Goal: Book appointment/travel/reservation

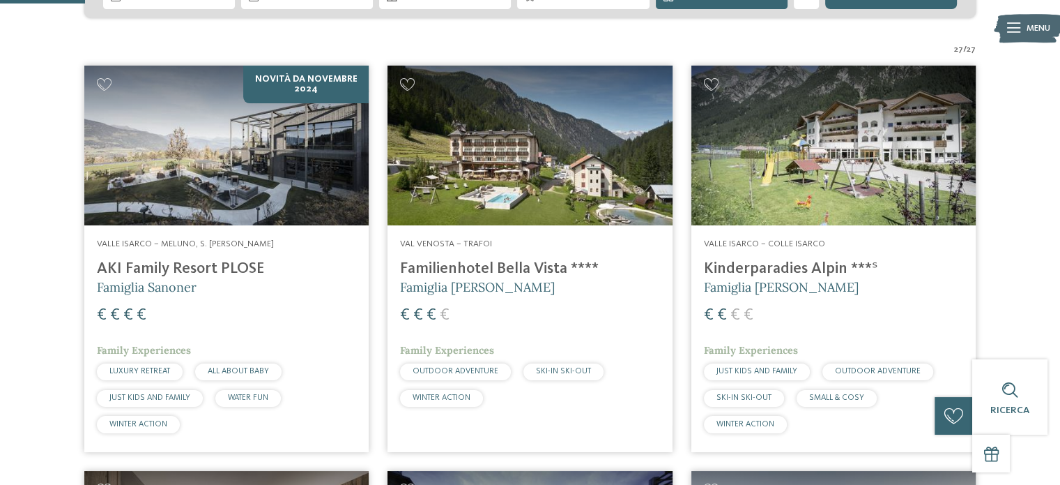
click at [434, 268] on h4 "Familienhotel Bella Vista ****" at bounding box center [529, 268] width 259 height 19
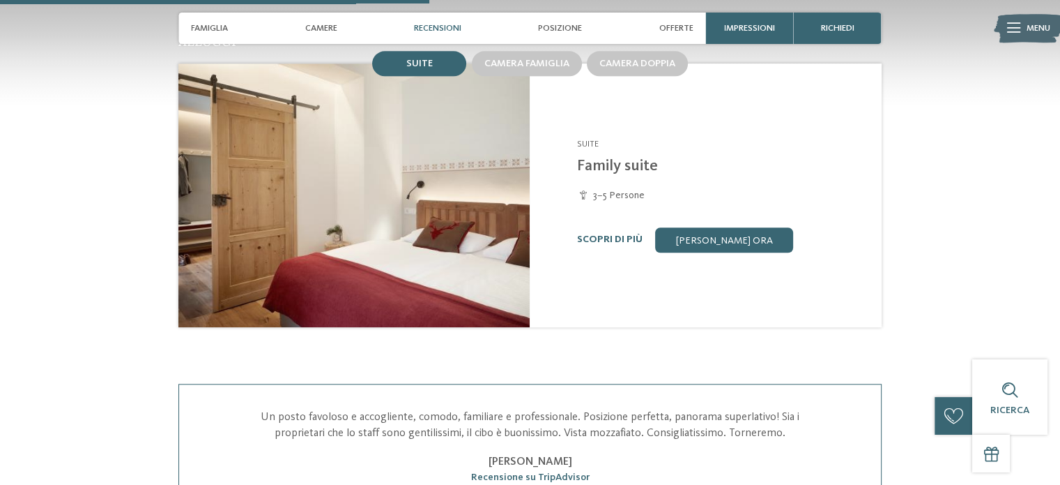
scroll to position [1182, 0]
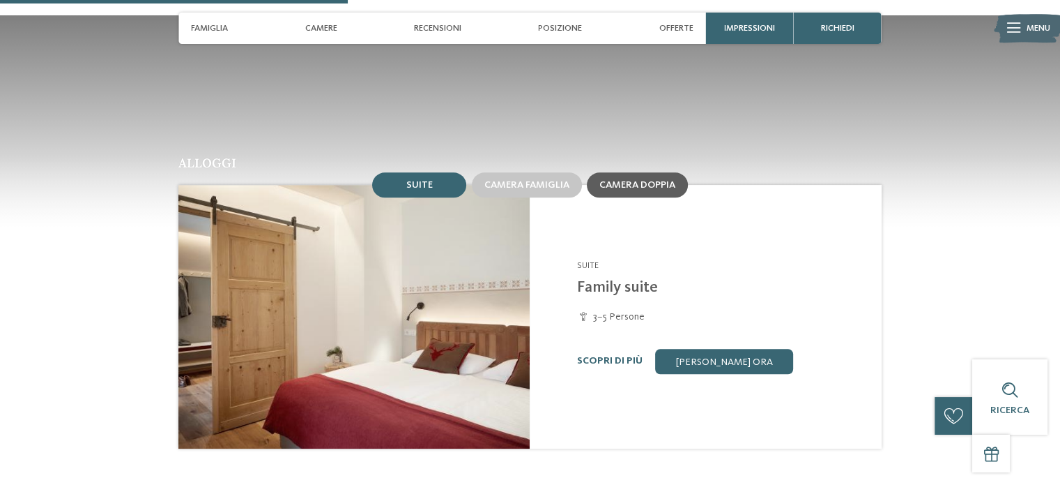
click at [622, 180] on span "Camera doppia" at bounding box center [638, 185] width 76 height 10
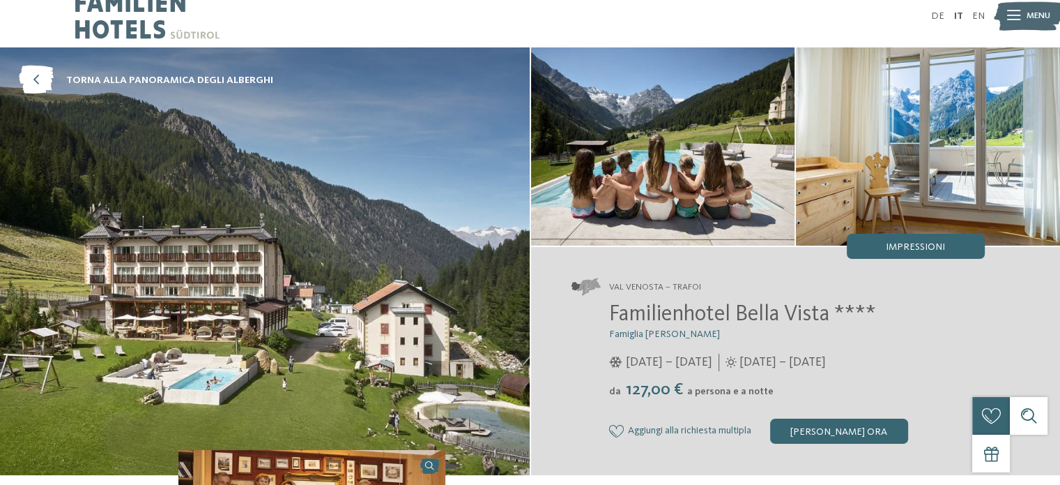
scroll to position [0, 0]
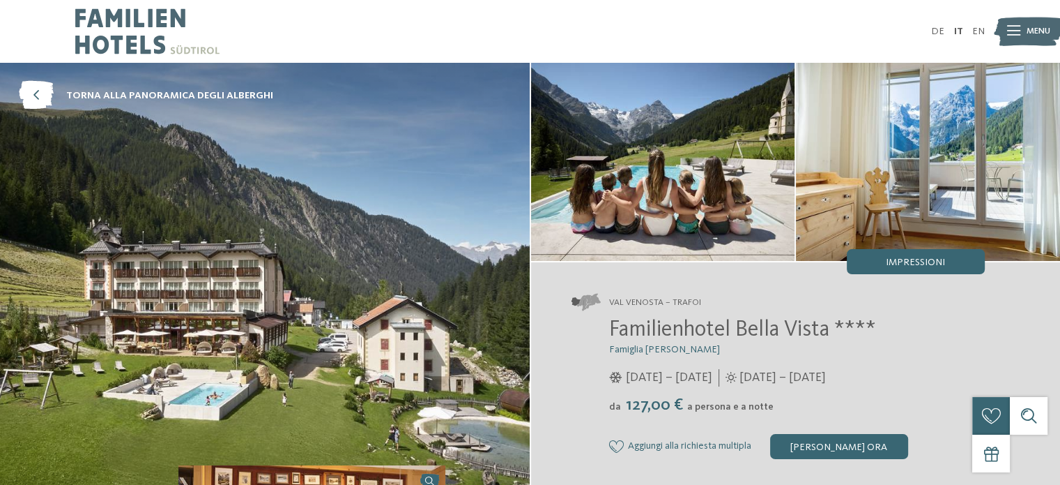
click at [119, 13] on img at bounding box center [147, 31] width 144 height 63
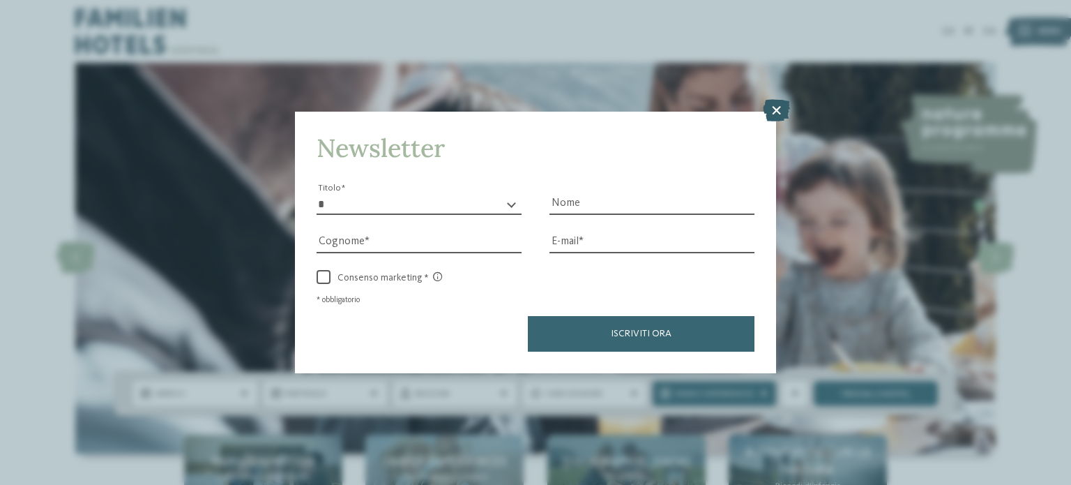
click at [775, 115] on icon at bounding box center [776, 110] width 27 height 22
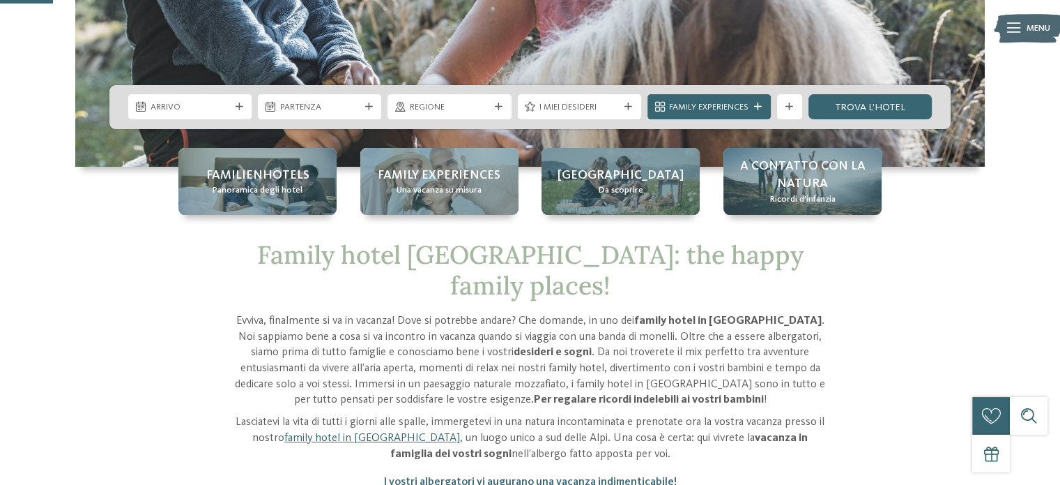
scroll to position [627, 0]
